Goal: Complete application form

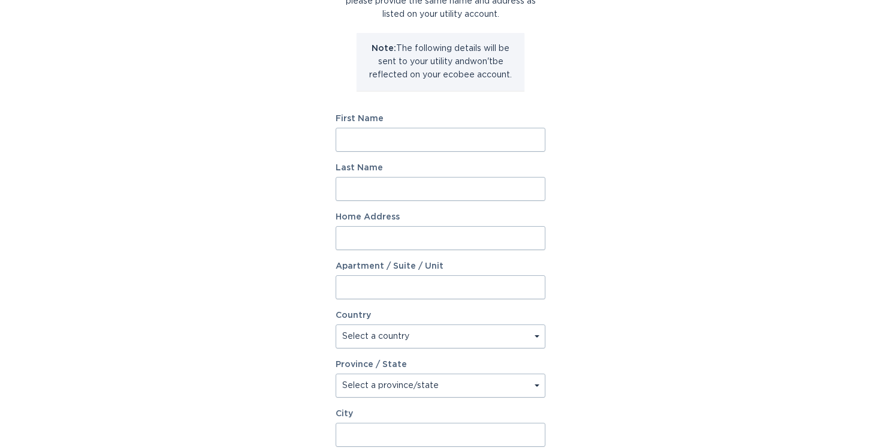
scroll to position [113, 0]
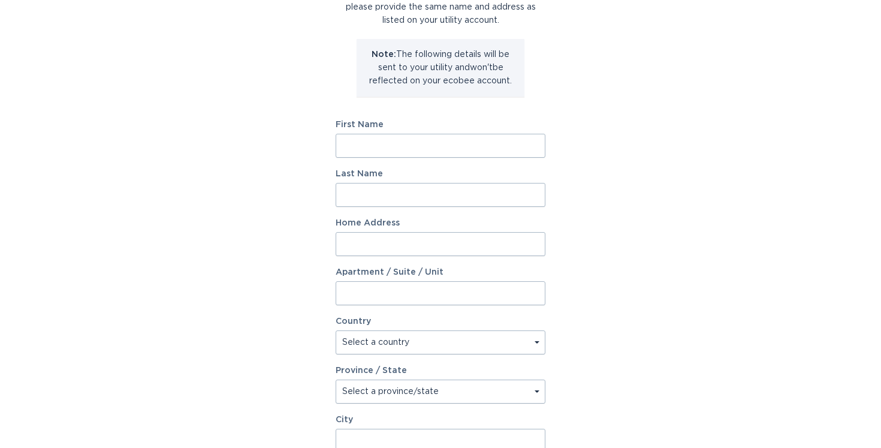
click at [456, 145] on input "First Name" at bounding box center [441, 146] width 210 height 24
type input "[PERSON_NAME]"
type input "[STREET_ADDRESS]"
select select "US"
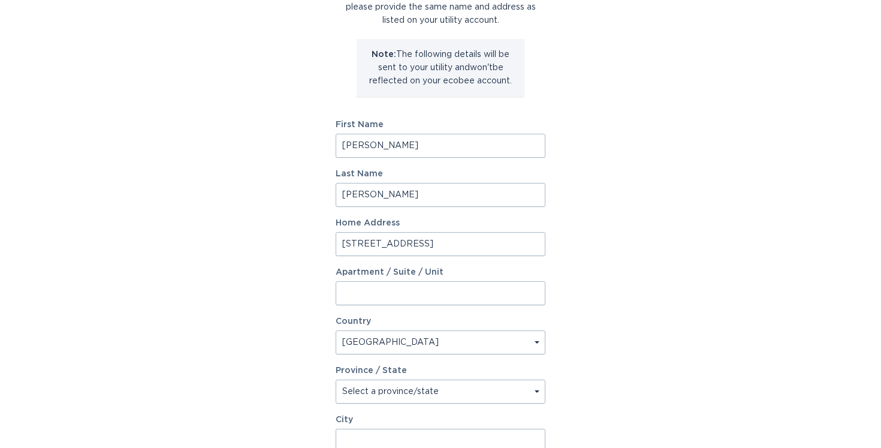
type input "SCOTTSDALE"
type input "85251"
select select "AZ"
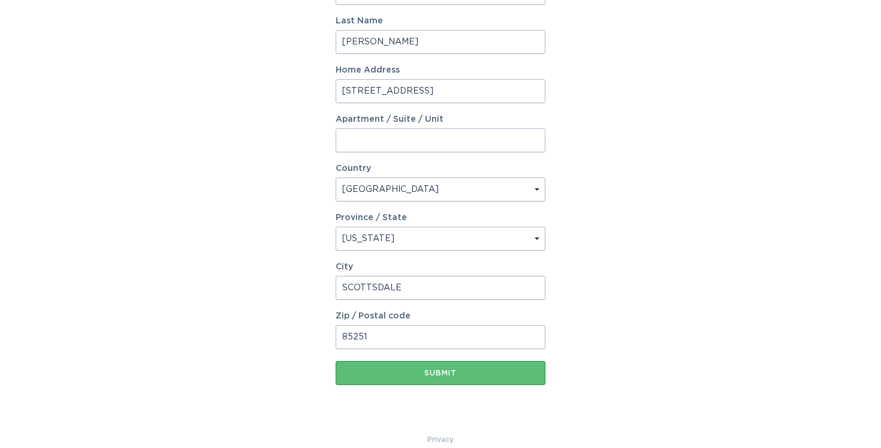
scroll to position [271, 0]
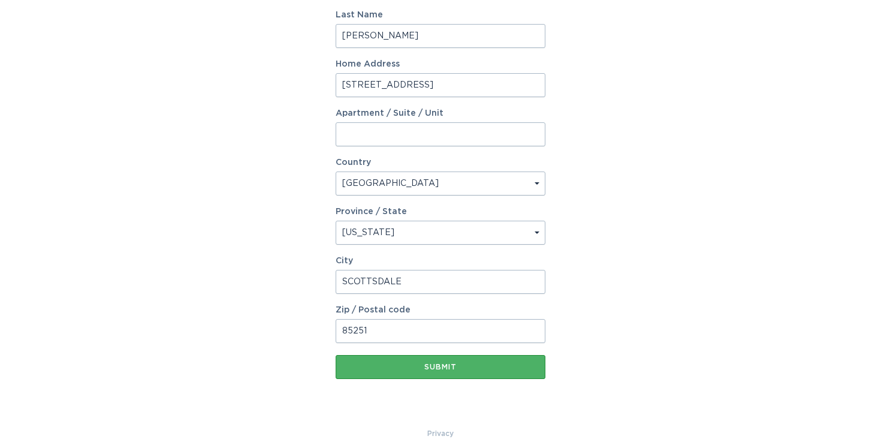
click at [458, 369] on div "Submit" at bounding box center [441, 366] width 198 height 7
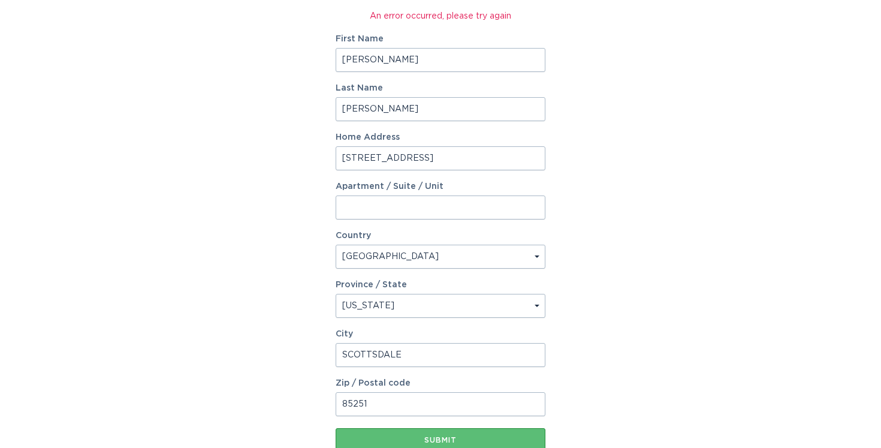
scroll to position [203, 0]
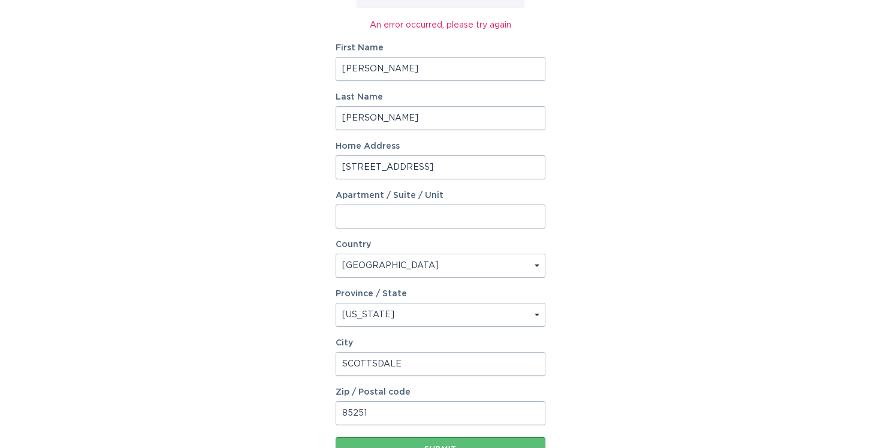
click at [388, 117] on input "[PERSON_NAME]" at bounding box center [441, 118] width 210 height 24
click at [563, 185] on div "Account Information To enrol in the savings program with your utility, please p…" at bounding box center [440, 170] width 881 height 675
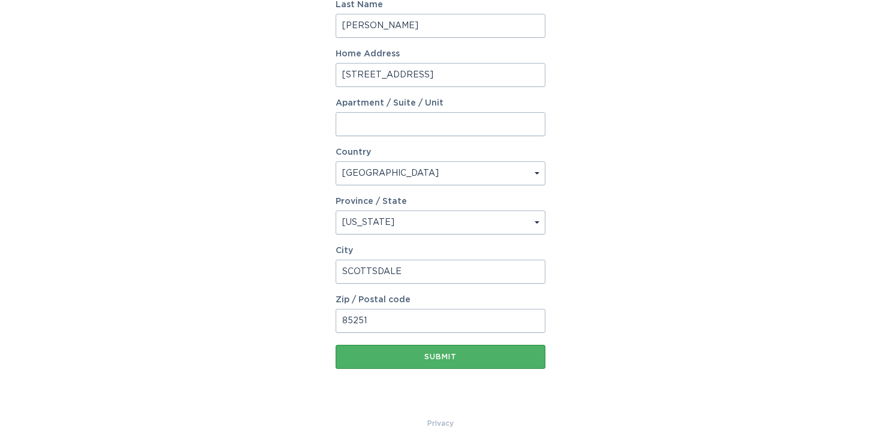
click at [434, 354] on div "Submit" at bounding box center [441, 356] width 198 height 7
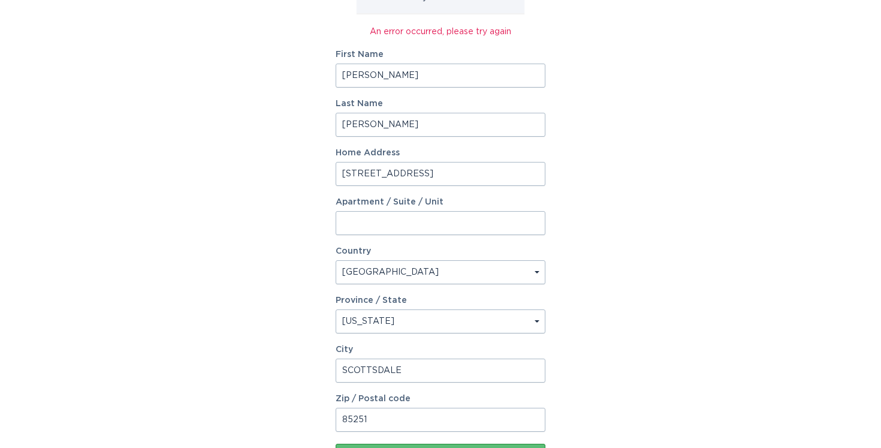
scroll to position [205, 0]
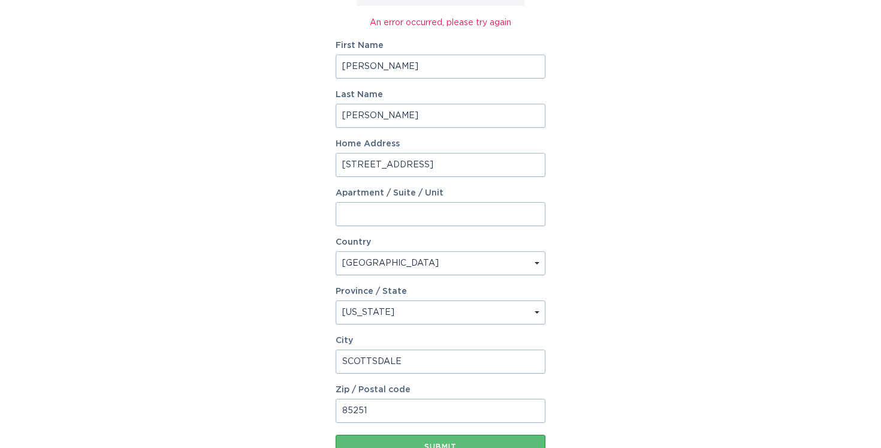
click at [385, 116] on input "[PERSON_NAME]" at bounding box center [441, 116] width 210 height 24
type input "[PERSON_NAME]"
click at [609, 131] on div "Account Information To enrol in the savings program with your utility, please p…" at bounding box center [440, 168] width 881 height 675
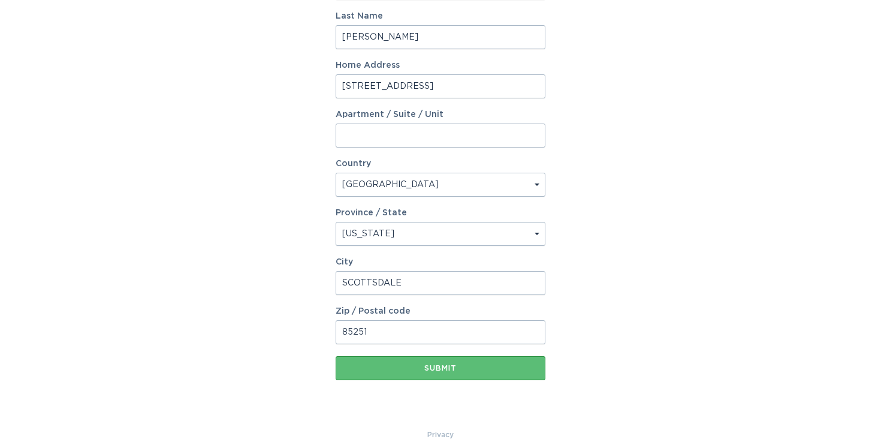
scroll to position [295, 0]
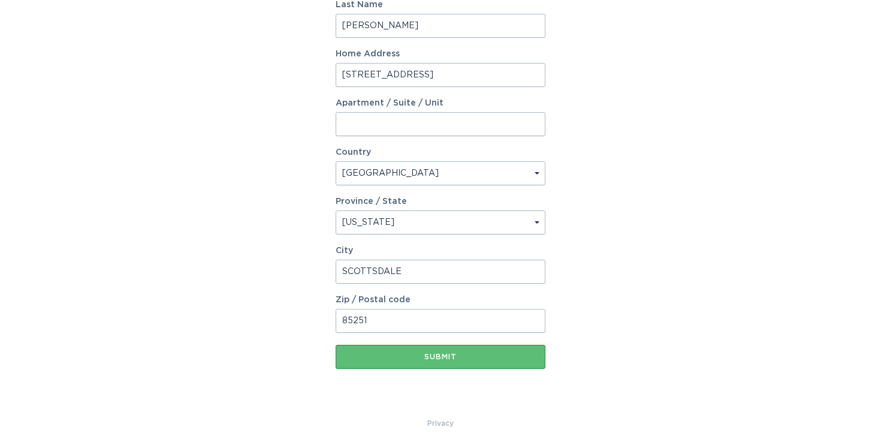
click at [503, 79] on input "[STREET_ADDRESS]" at bounding box center [441, 75] width 210 height 24
click at [588, 119] on div "Account Information To enrol in the savings program with your utility, please p…" at bounding box center [440, 78] width 881 height 675
click at [508, 361] on button "Submit" at bounding box center [441, 357] width 210 height 24
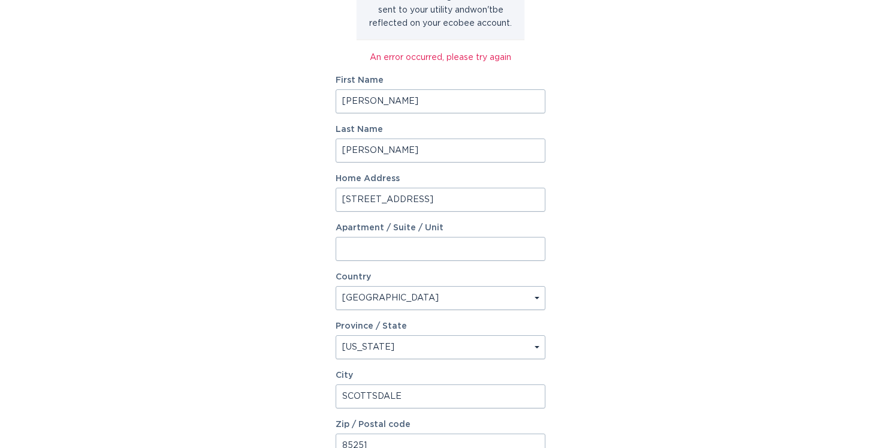
scroll to position [0, 0]
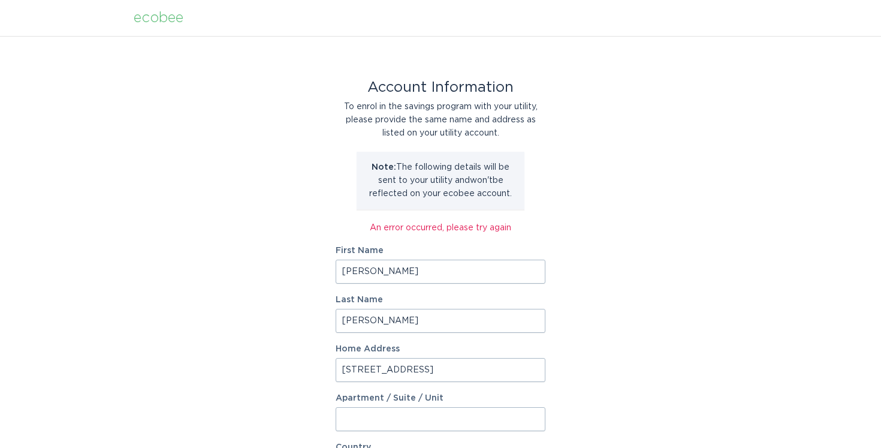
click at [500, 108] on div "To enrol in the savings program with your utility, please provide the same name…" at bounding box center [441, 120] width 210 height 40
click at [358, 228] on div "An error occurred, please try again" at bounding box center [441, 227] width 210 height 13
